Goal: Task Accomplishment & Management: Manage account settings

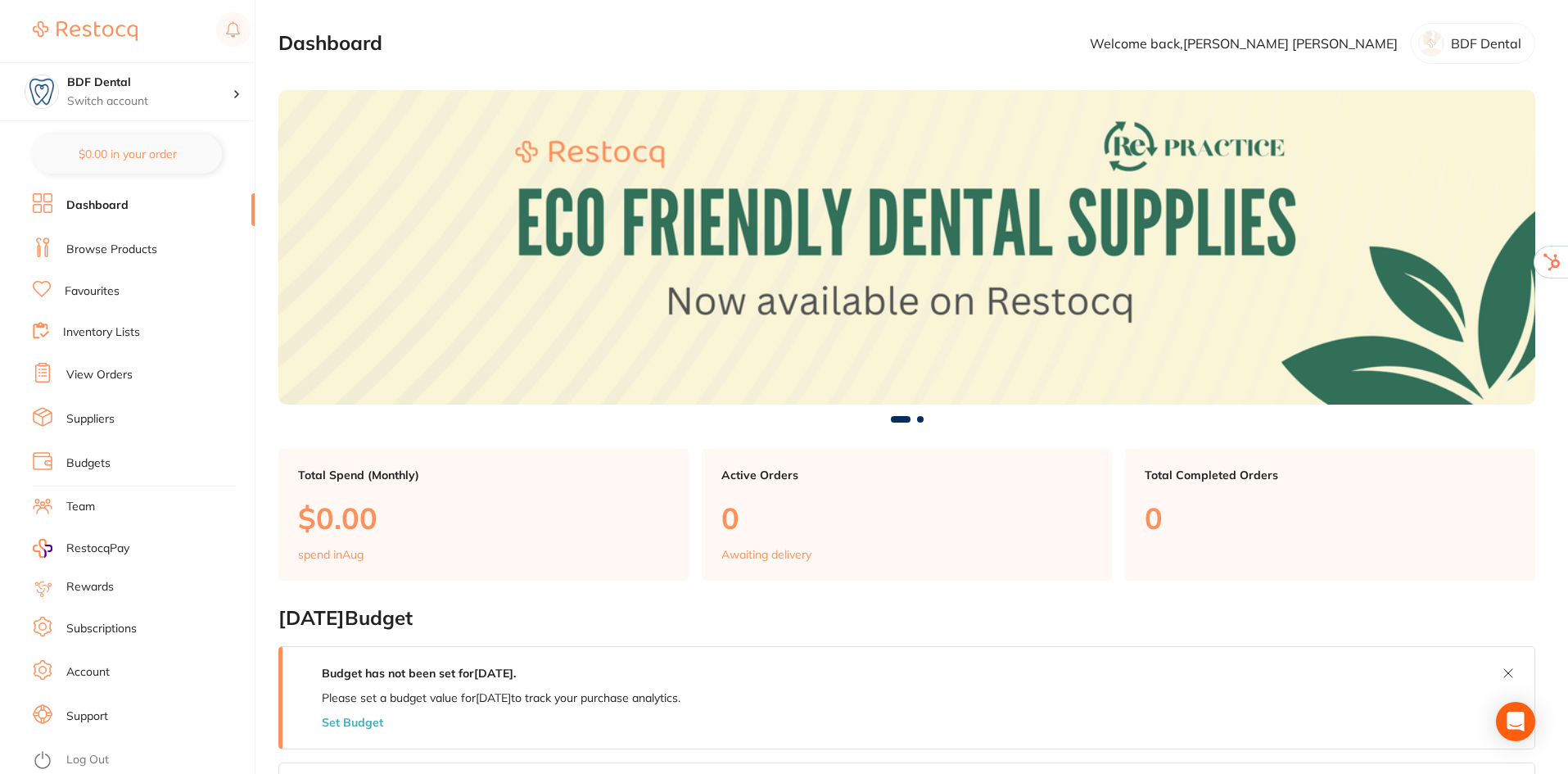
click at [102, 627] on link "Subscriptions" at bounding box center [102, 629] width 70 height 17
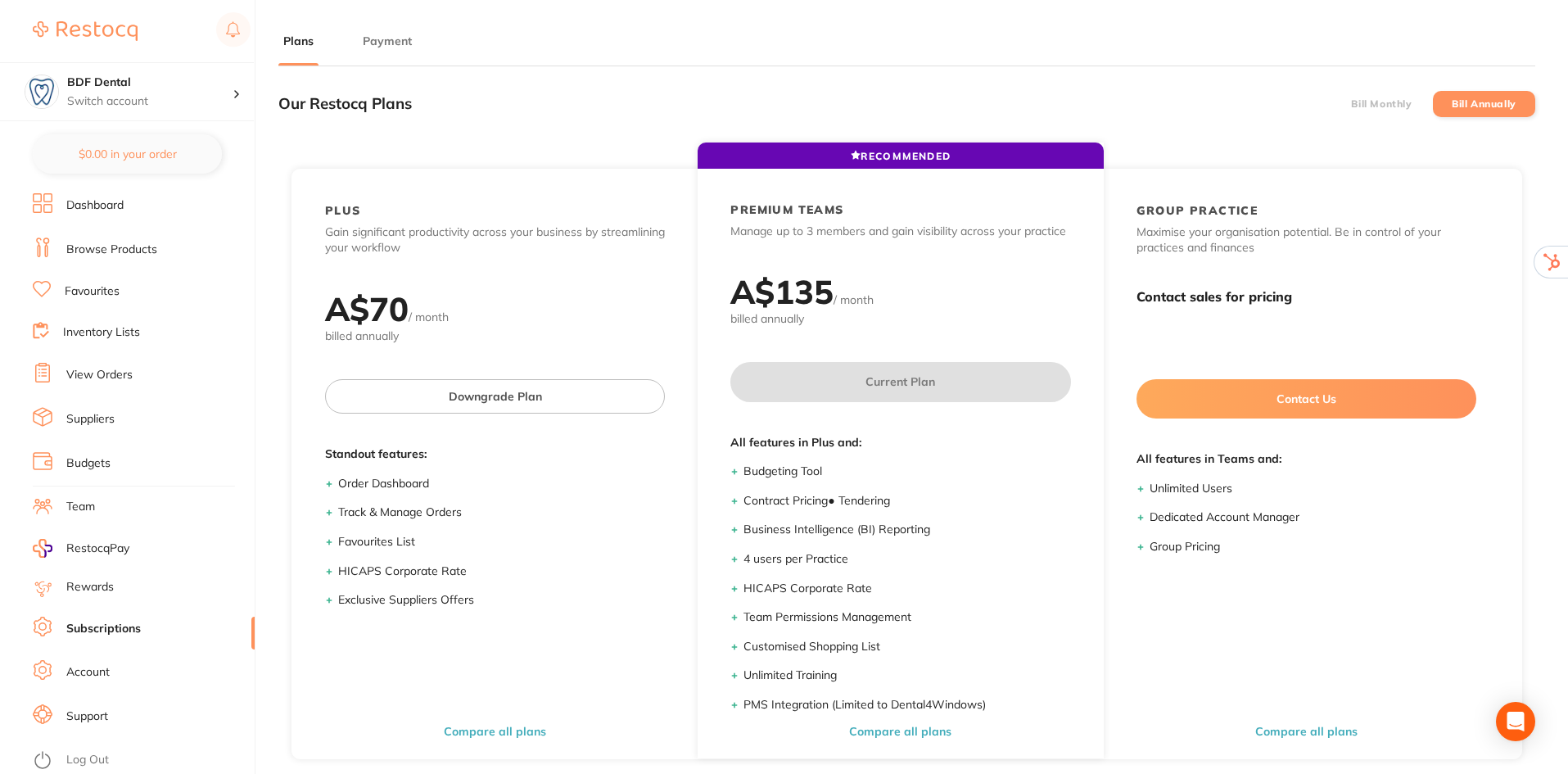
click at [410, 44] on button "Payment" at bounding box center [387, 41] width 59 height 16
click at [382, 45] on button "Payment" at bounding box center [387, 41] width 59 height 16
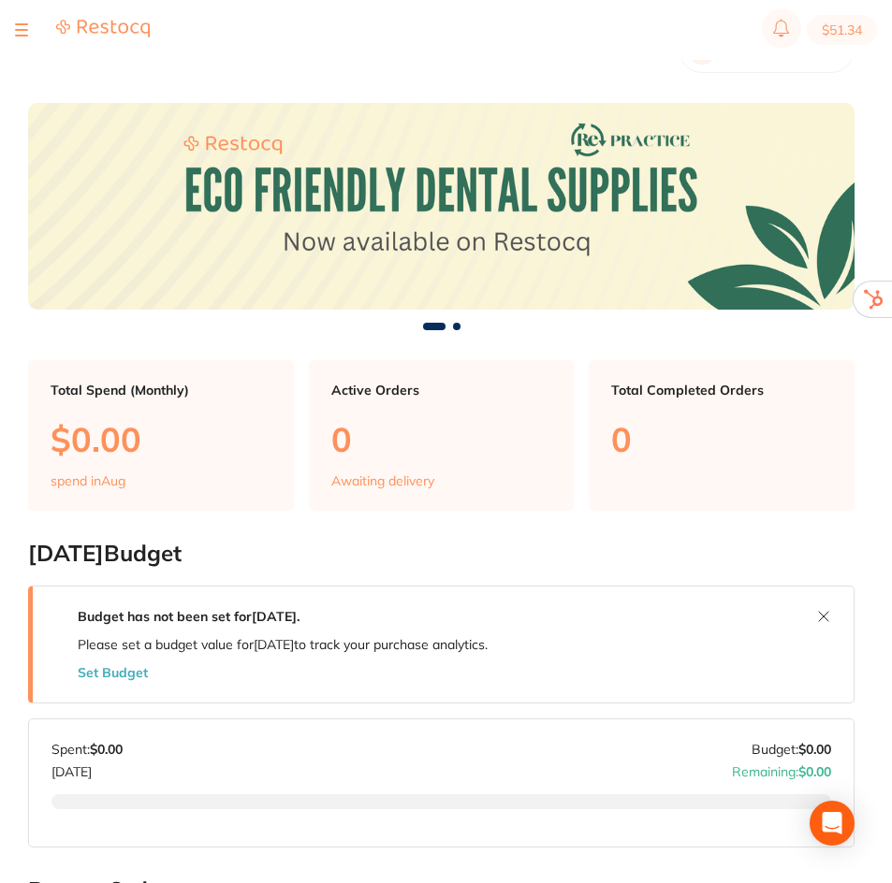
click at [25, 25] on div at bounding box center [21, 30] width 13 height 22
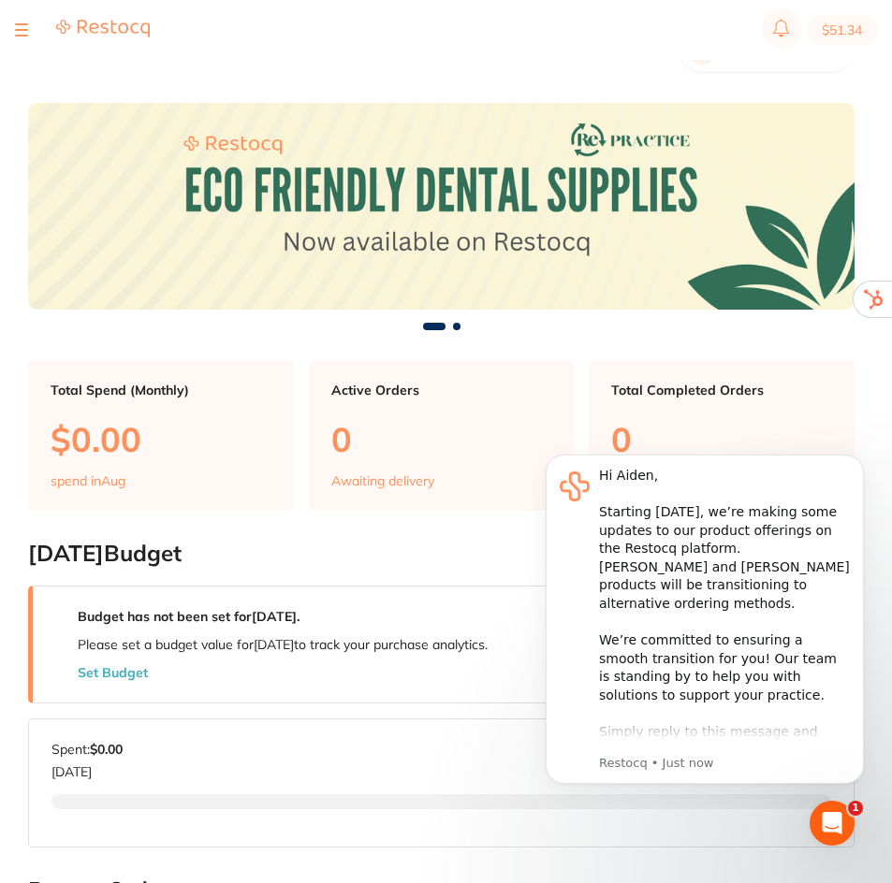
click at [19, 30] on button at bounding box center [21, 30] width 13 height 2
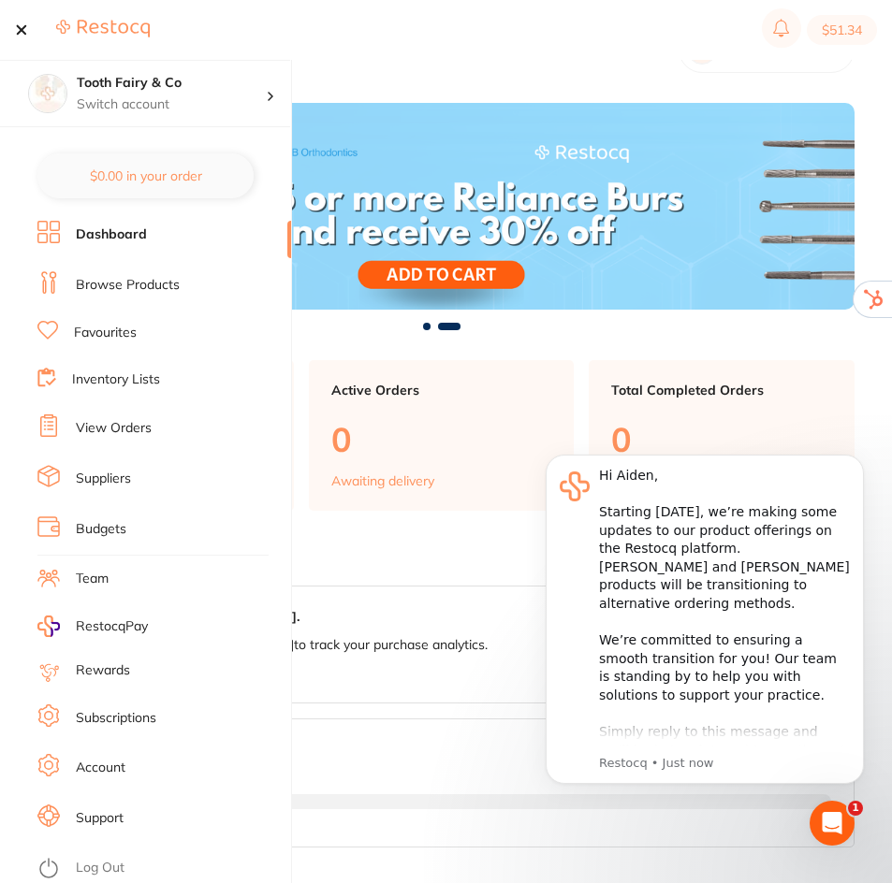
click at [105, 769] on link "Account" at bounding box center [101, 768] width 50 height 19
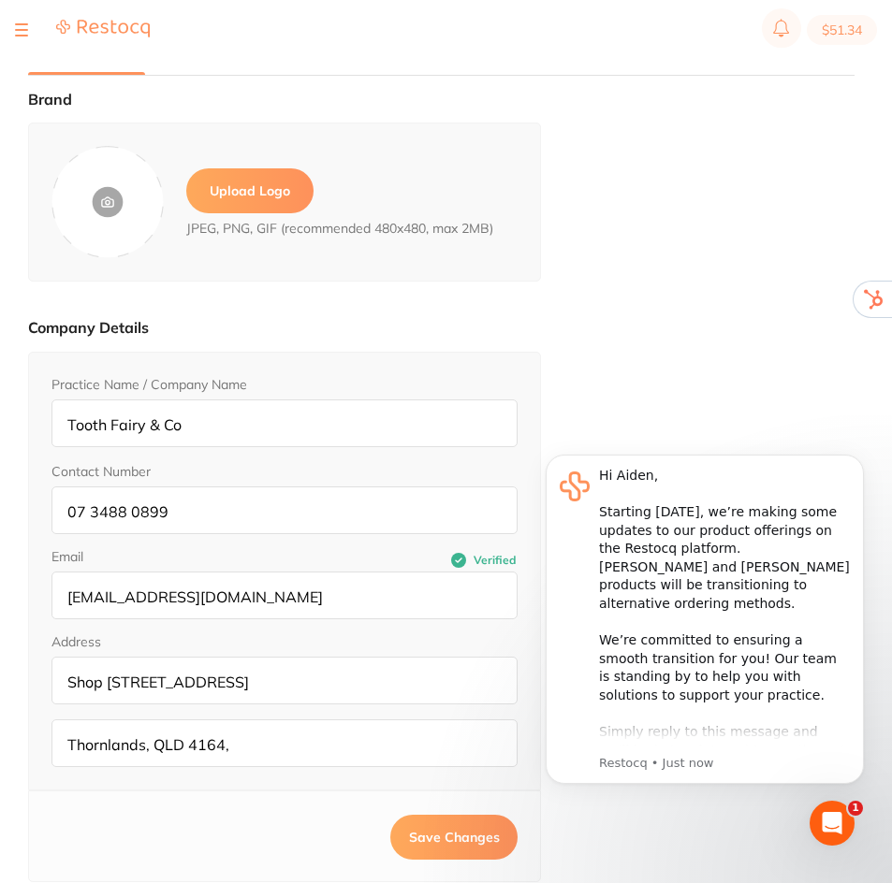
type input "Aiden"
type input "Roze"
type input "clinicalcoordinators@toothfairyandco.com.au"
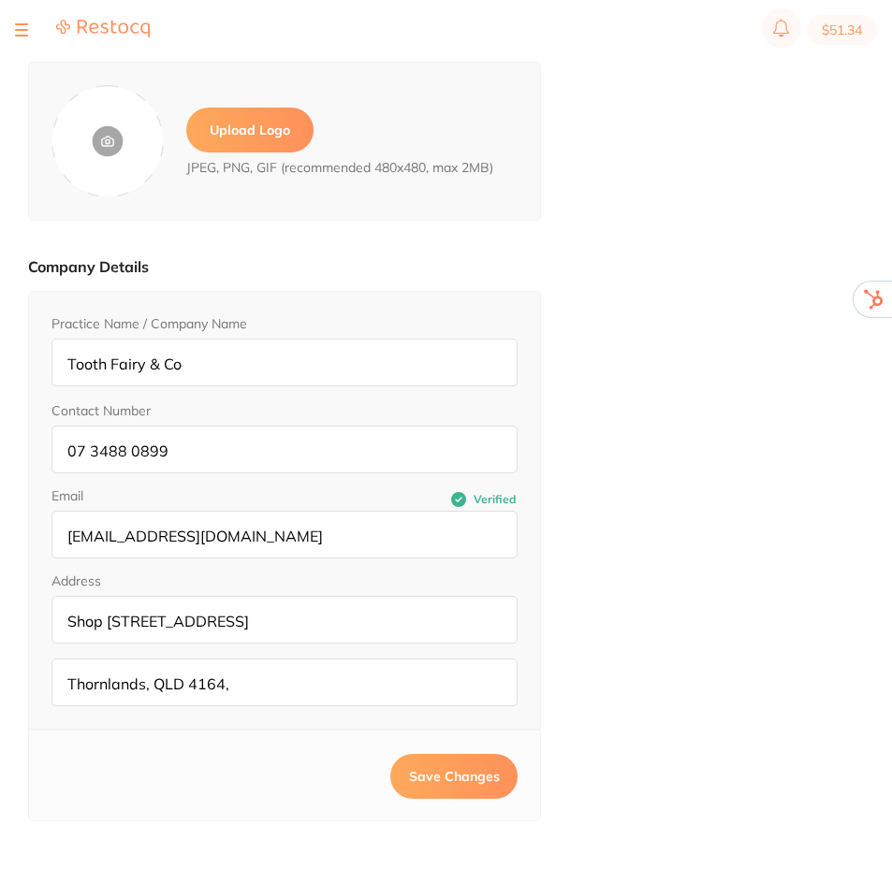
scroll to position [94, 0]
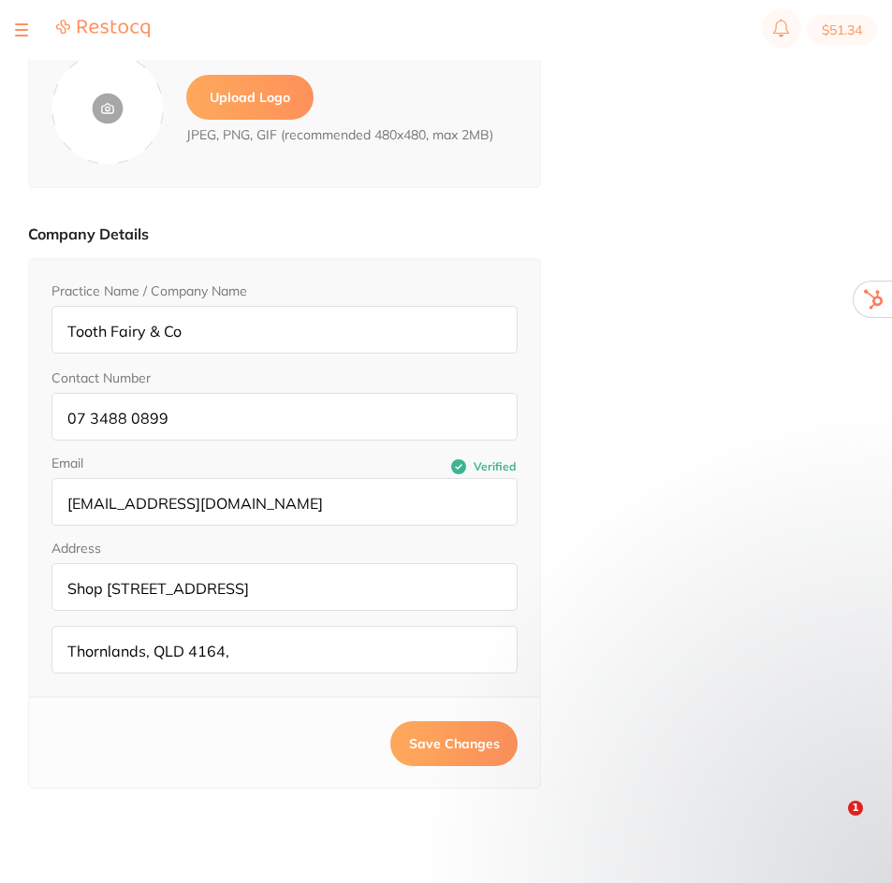
click at [238, 104] on label "Upload Logo" at bounding box center [249, 97] width 127 height 45
click at [0, 0] on input "file" at bounding box center [0, 0] width 0 height 0
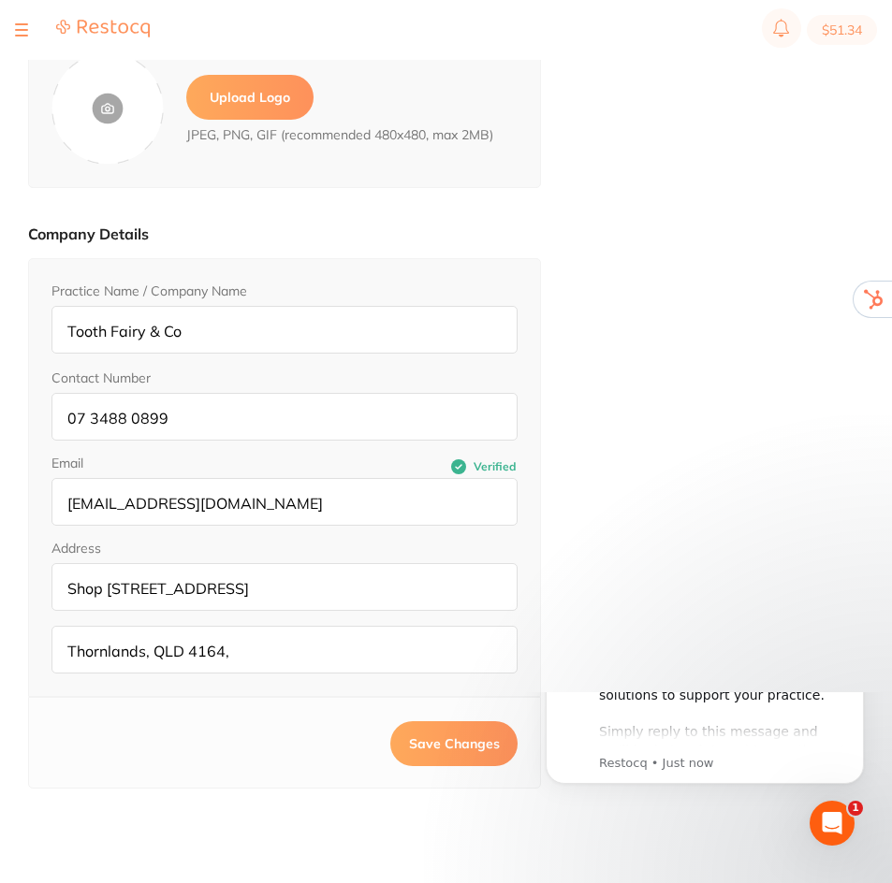
scroll to position [0, 0]
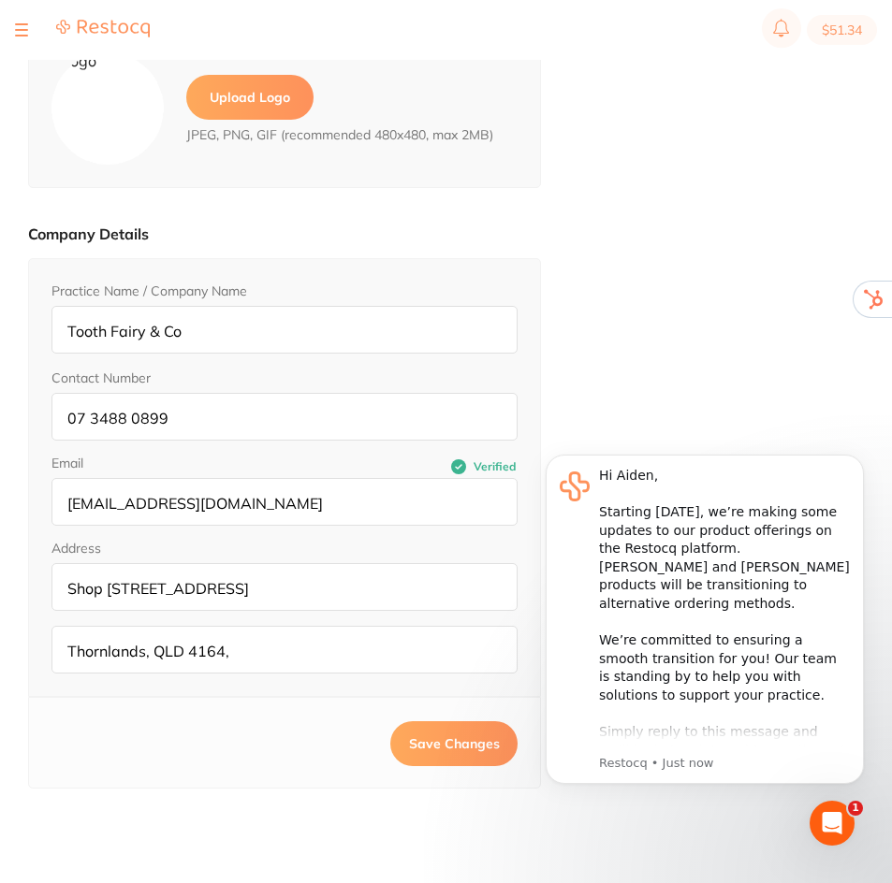
click at [452, 740] on span "Save Changes" at bounding box center [454, 743] width 91 height 17
